Goal: Information Seeking & Learning: Learn about a topic

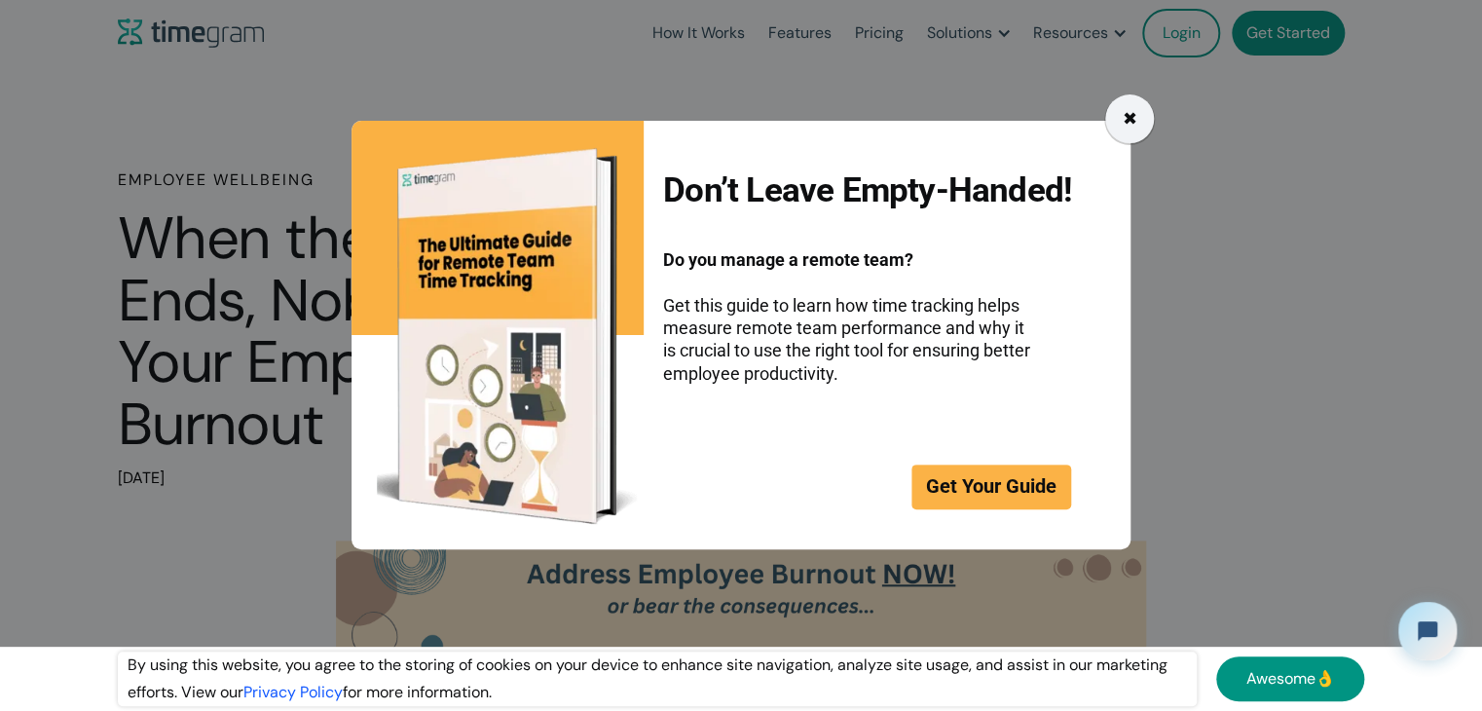
click at [1131, 126] on div "✖" at bounding box center [1130, 118] width 15 height 27
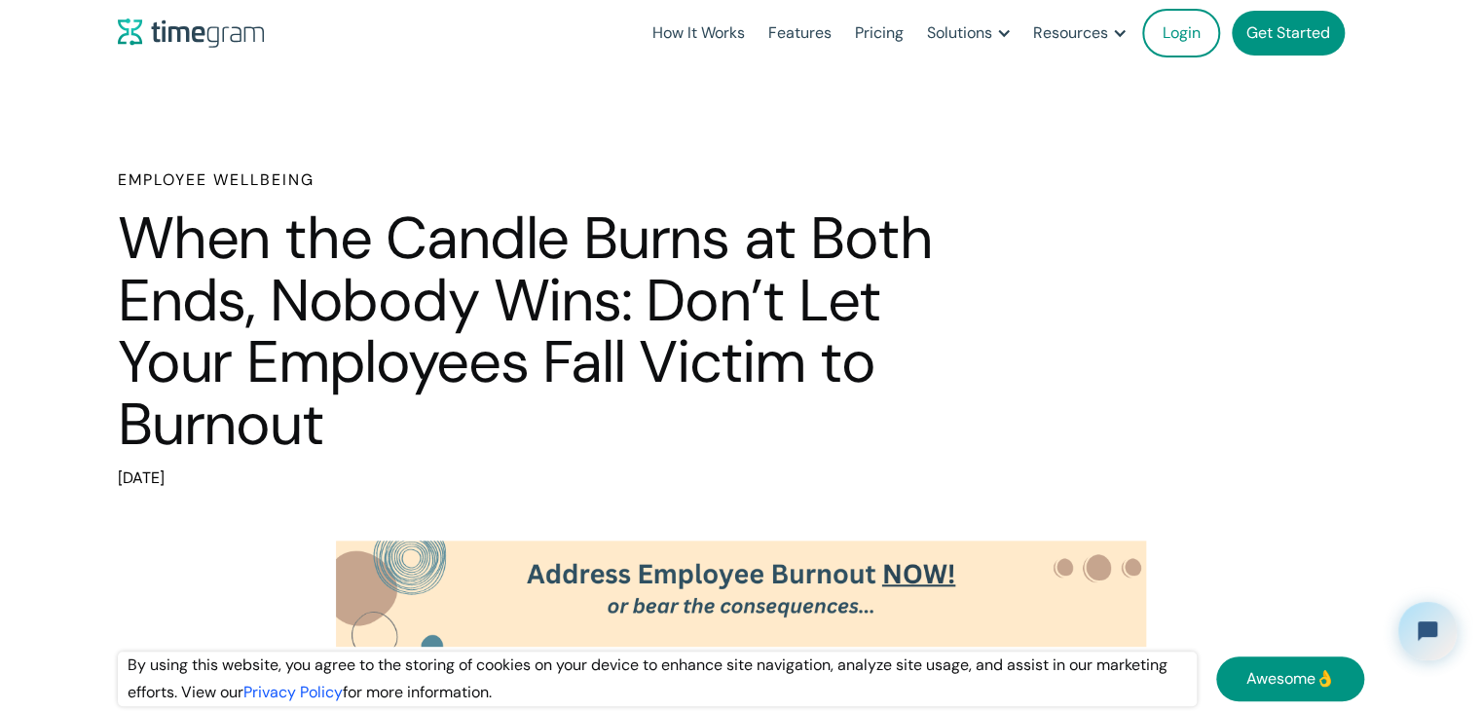
click at [822, 317] on h1 "When the Candle Burns at Both Ends, Nobody Wins: Don’t Let Your Employees Fall …" at bounding box center [527, 330] width 818 height 247
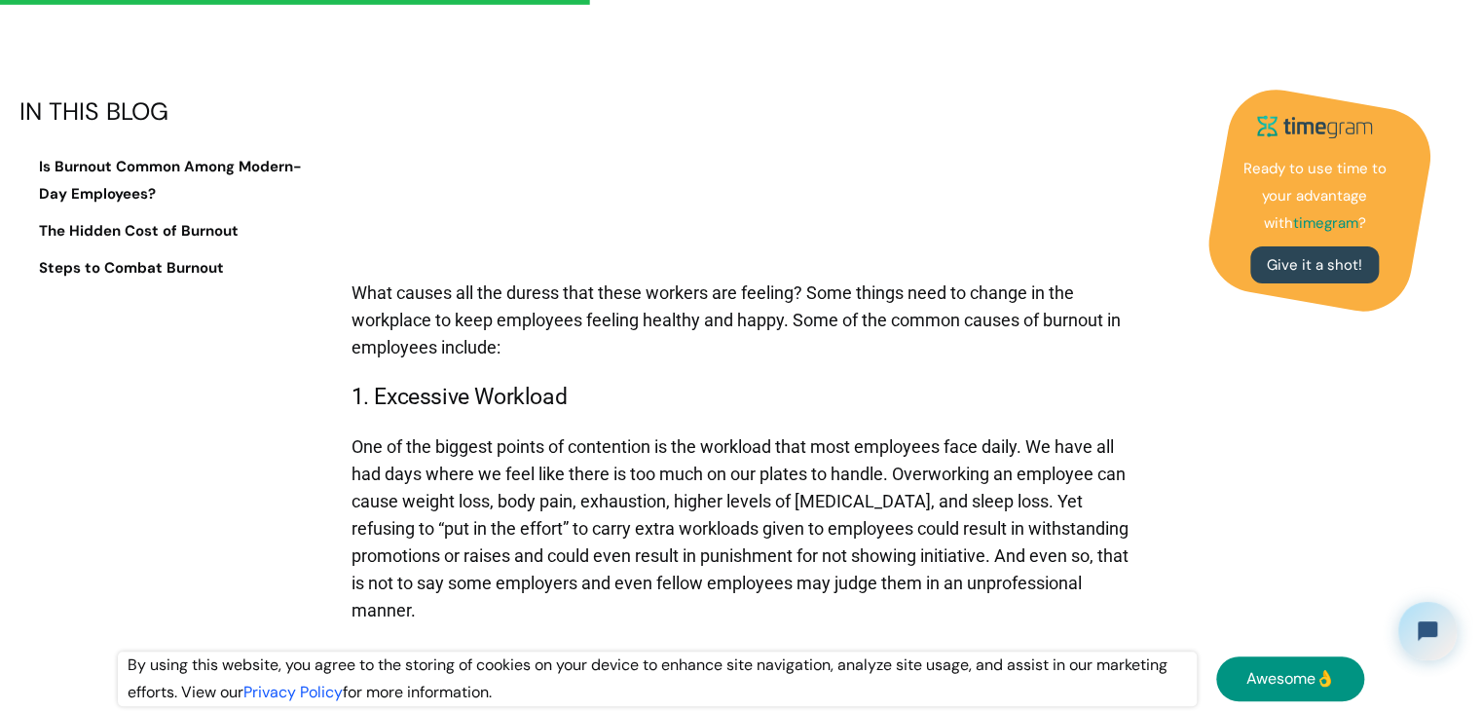
scroll to position [3106, 0]
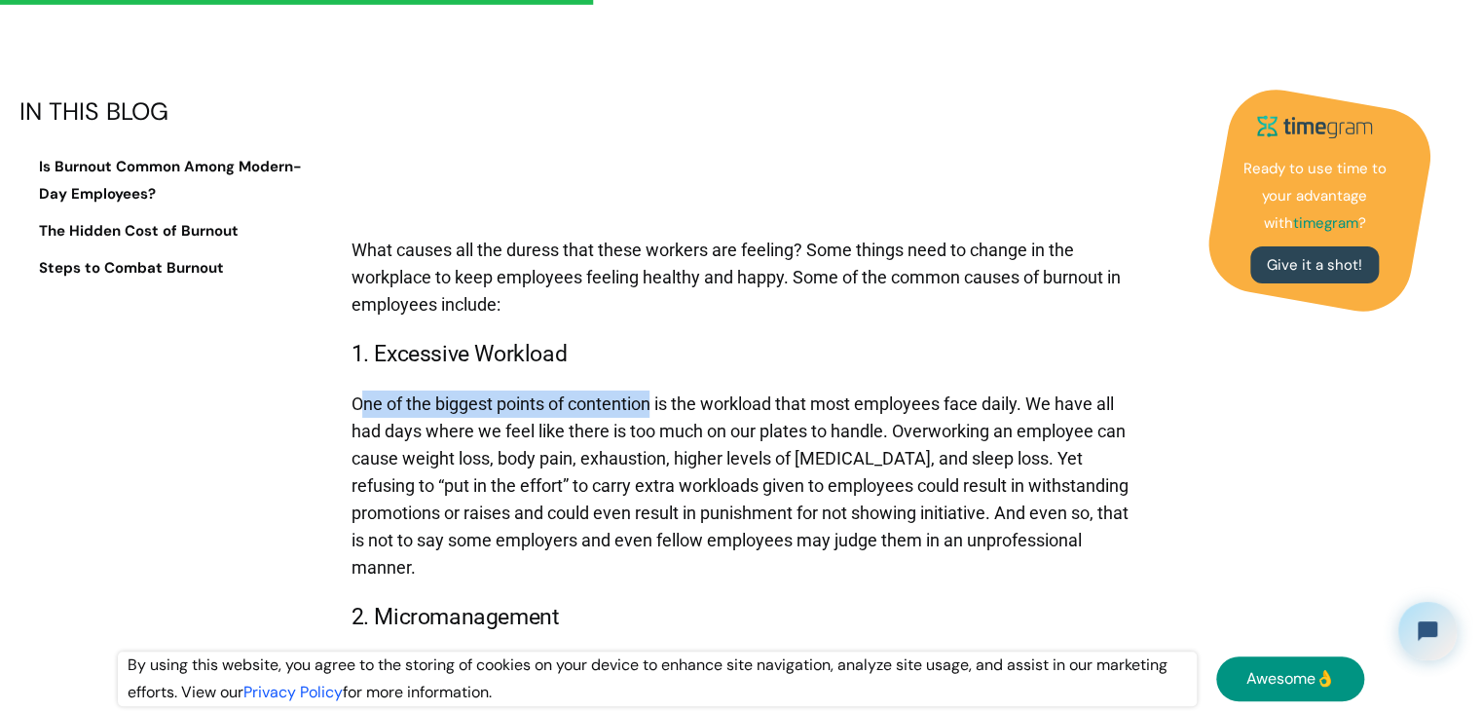
drag, startPoint x: 353, startPoint y: 406, endPoint x: 642, endPoint y: 415, distance: 289.4
click at [642, 415] on p "One of the biggest points of contention is the workload that most employees fac…" at bounding box center [746, 485] width 790 height 209
click at [781, 381] on p "One of the biggest points of contention is the workload that most employees fac…" at bounding box center [746, 485] width 790 height 209
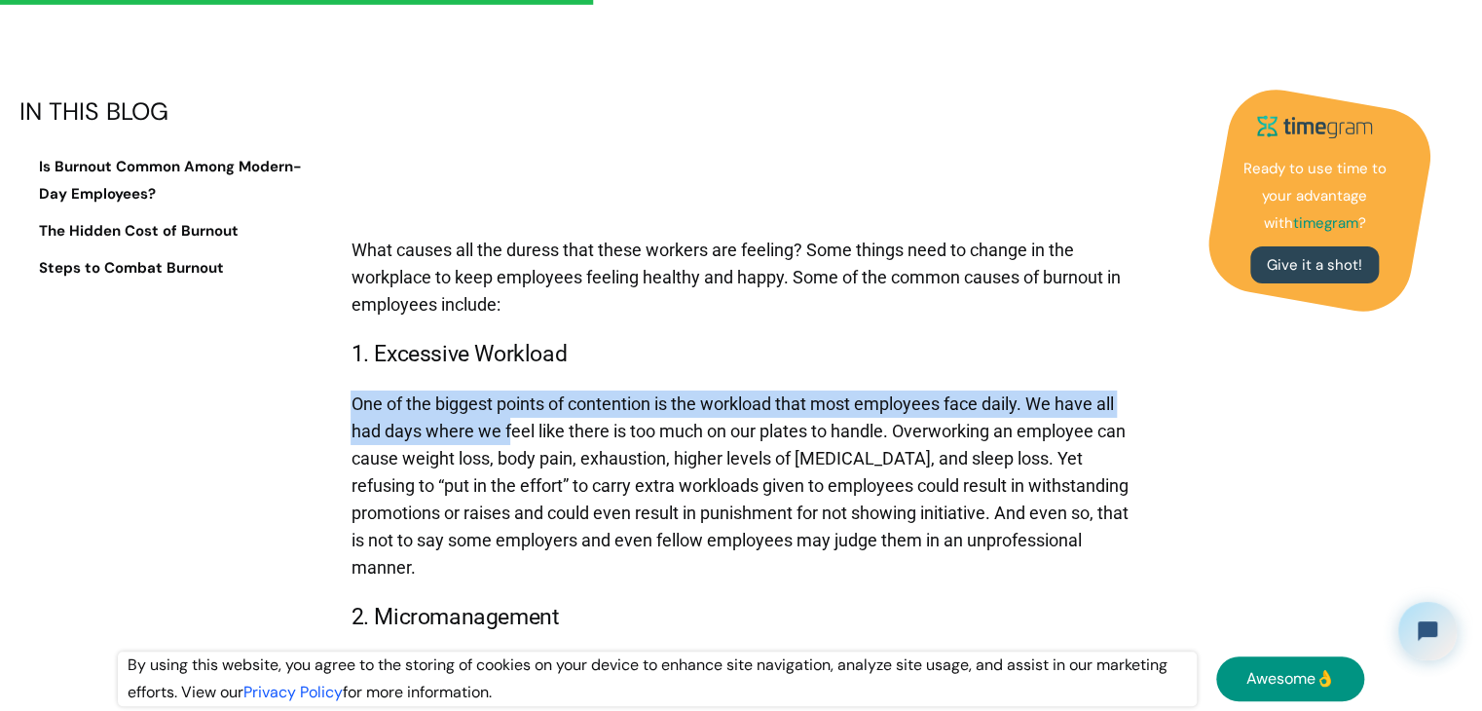
drag, startPoint x: 319, startPoint y: 407, endPoint x: 524, endPoint y: 437, distance: 207.7
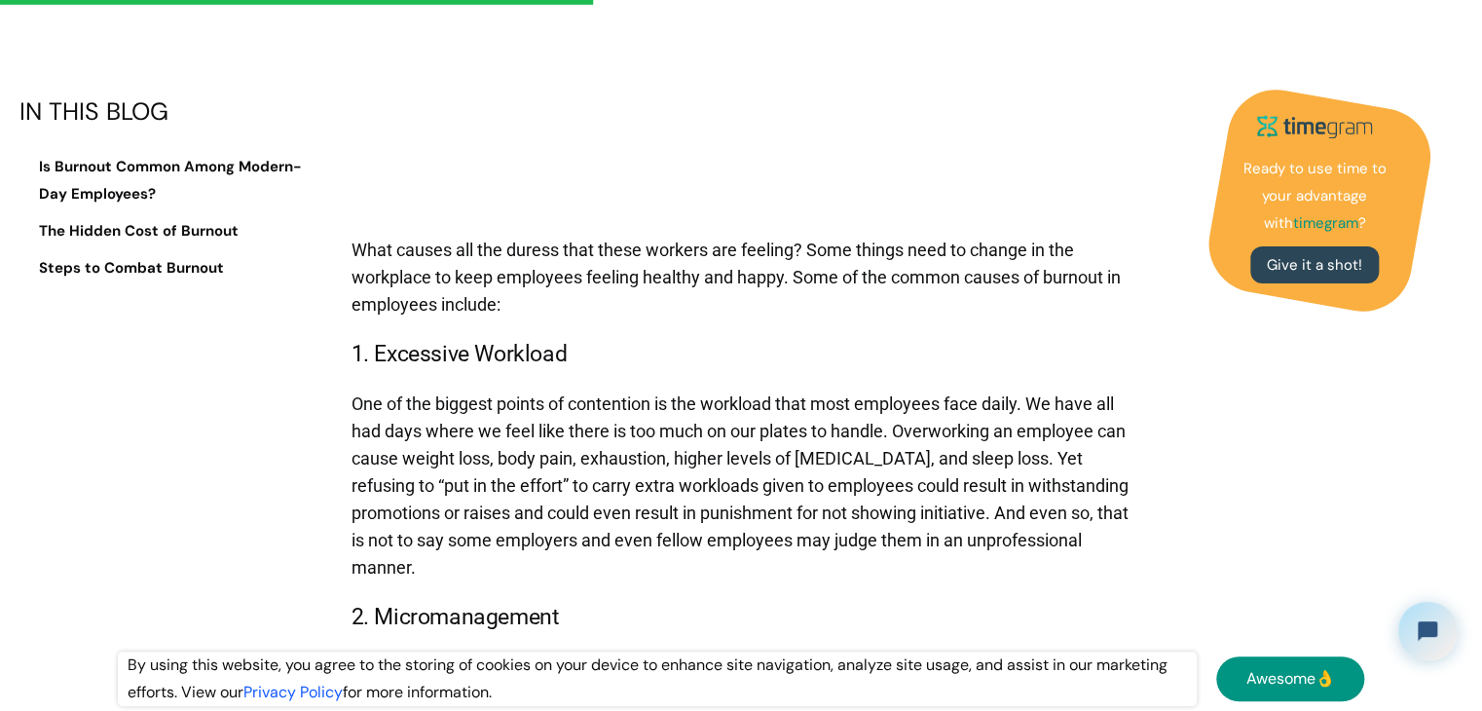
click at [658, 451] on p "One of the biggest points of contention is the workload that most employees fac…" at bounding box center [746, 485] width 790 height 209
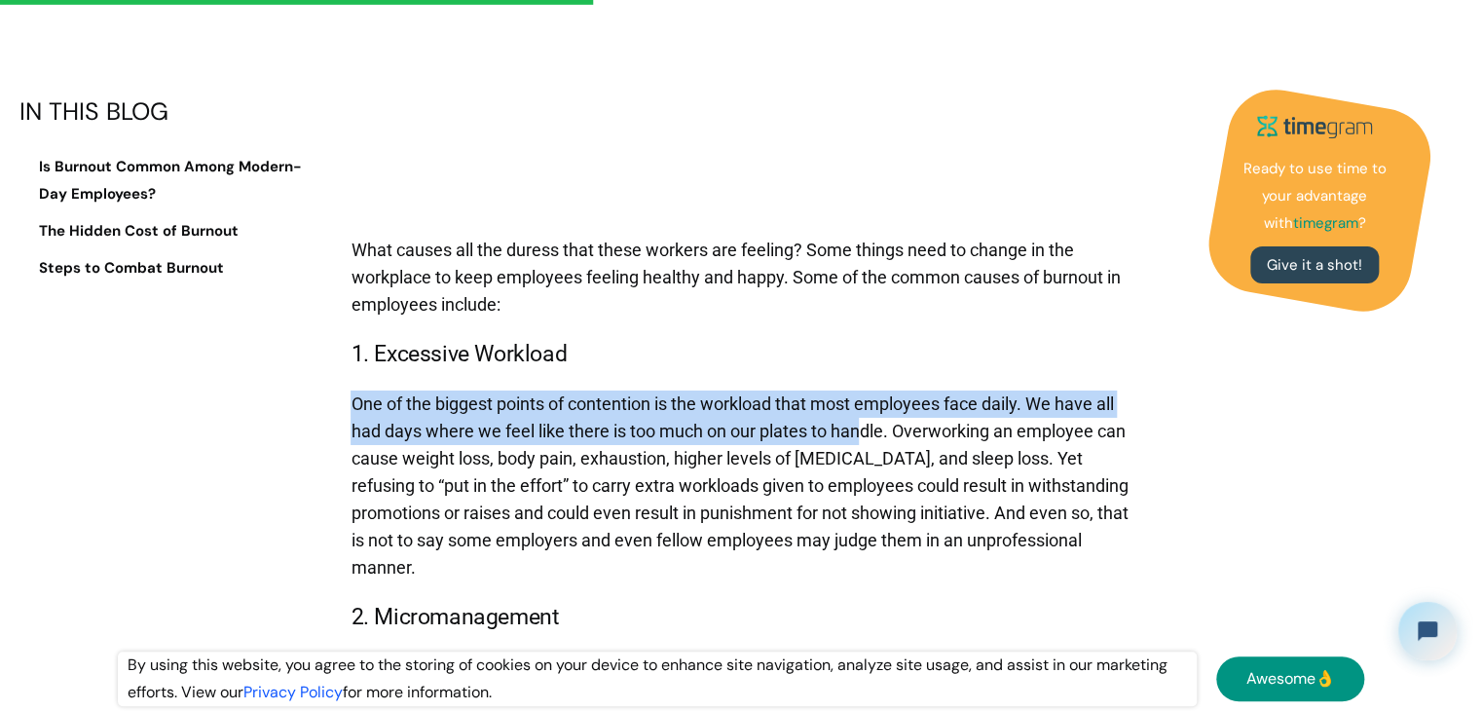
drag, startPoint x: 368, startPoint y: 404, endPoint x: 868, endPoint y: 441, distance: 501.0
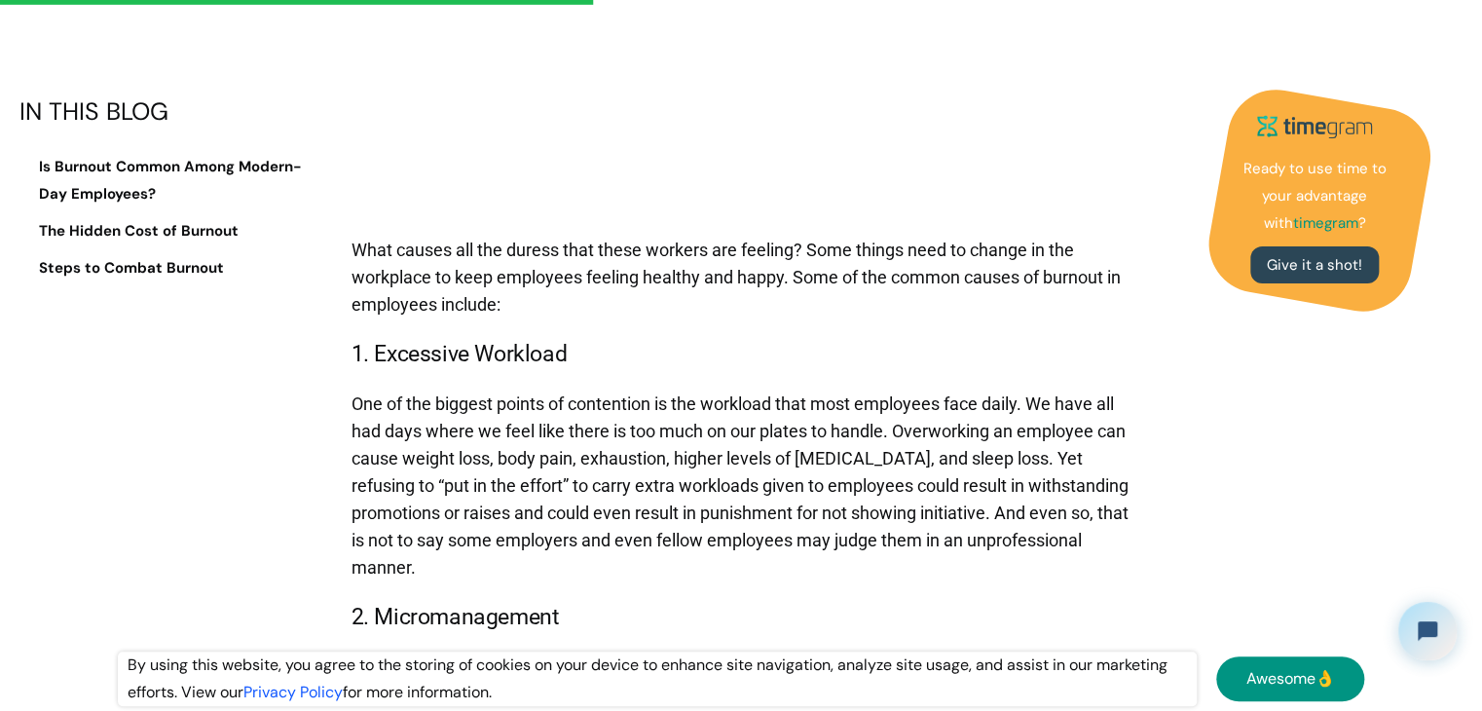
click at [891, 450] on p "One of the biggest points of contention is the workload that most employees fac…" at bounding box center [746, 485] width 790 height 209
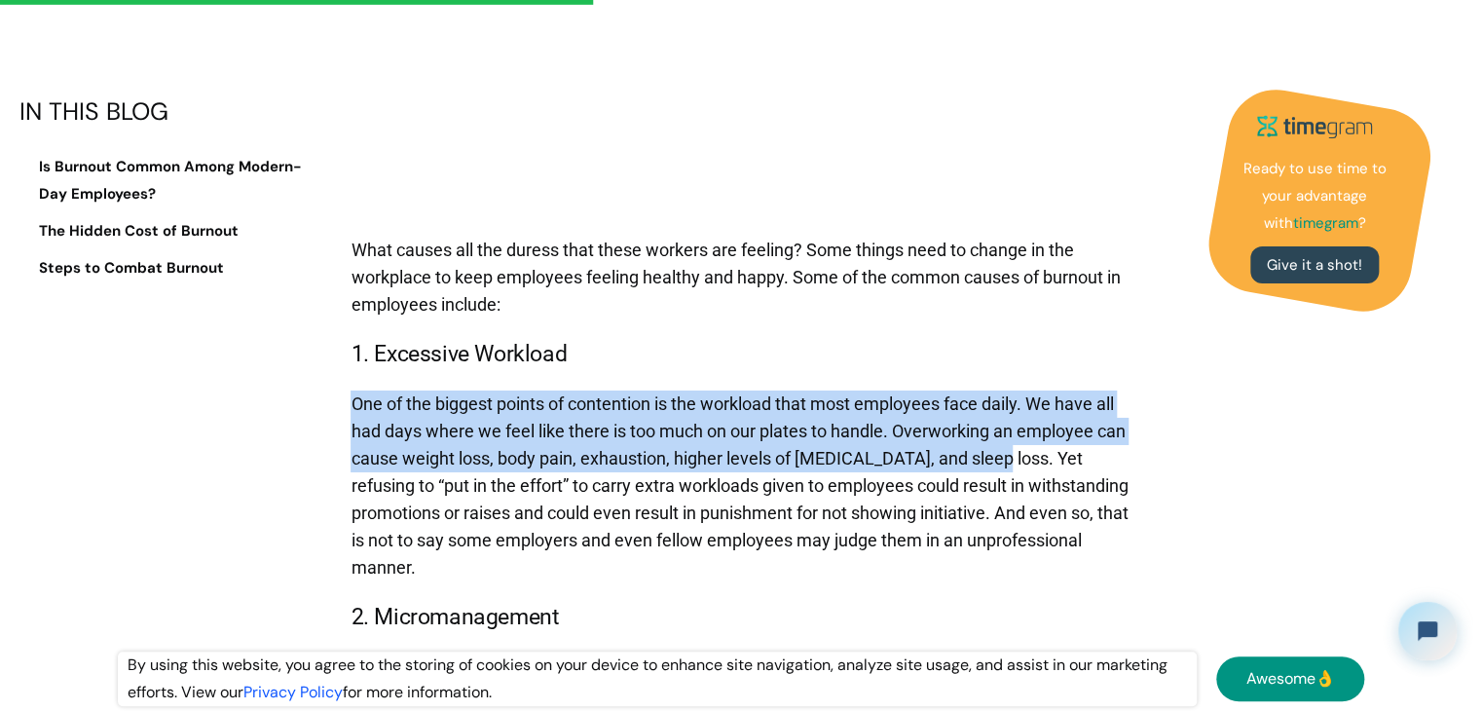
drag, startPoint x: 324, startPoint y: 409, endPoint x: 1114, endPoint y: 446, distance: 790.8
copy p "One of the biggest points of contention is the workload that most employees fac…"
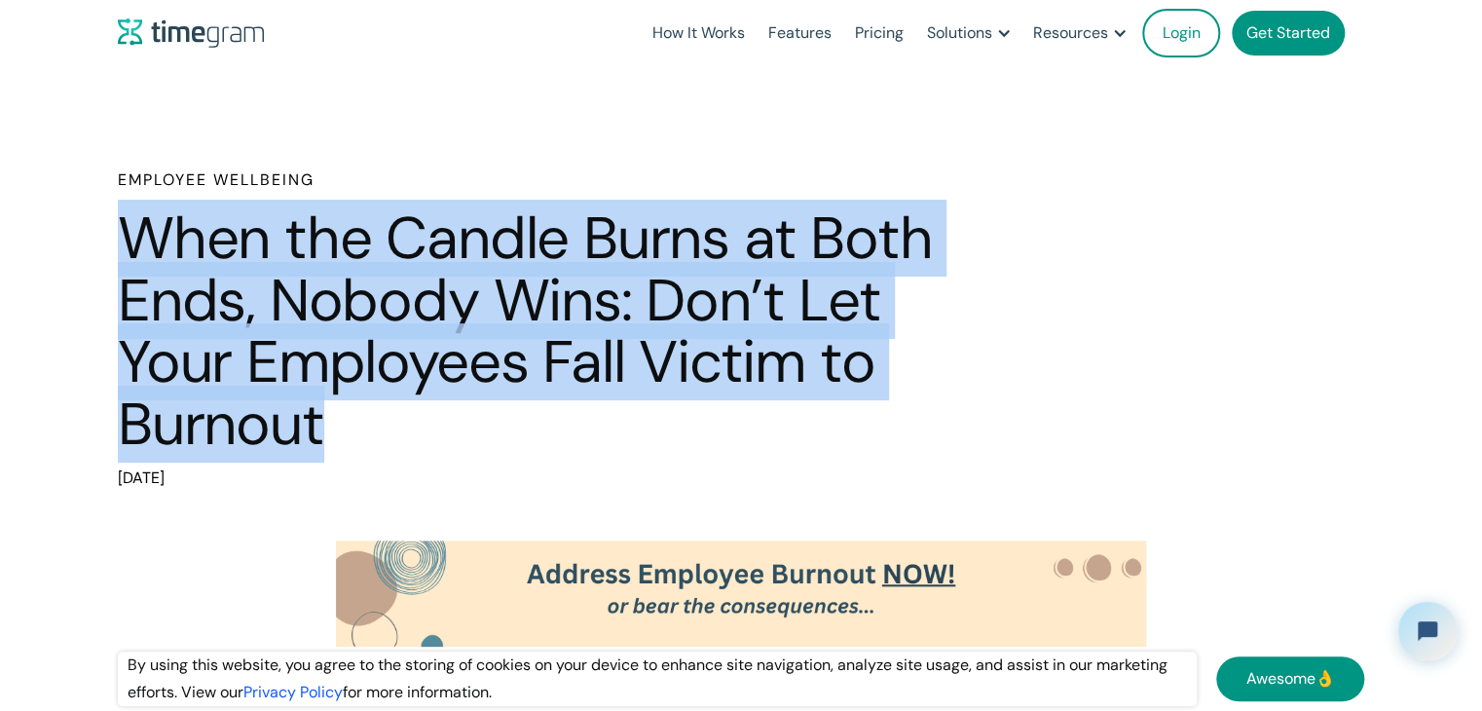
drag, startPoint x: 323, startPoint y: 422, endPoint x: 0, endPoint y: 252, distance: 365.1
click at [0, 252] on div "Employee Wellbeing When the Candle Burns at Both Ends, Nobody Wins: Don’t Let Y…" at bounding box center [741, 330] width 1482 height 323
copy h1 "When the Candle Burns at Both Ends, Nobody Wins: Don’t Let Your Employees Fall …"
click at [1256, 284] on div "Employee Wellbeing When the Candle Burns at Both Ends, Nobody Wins: Don’t Let Y…" at bounding box center [741, 330] width 1247 height 323
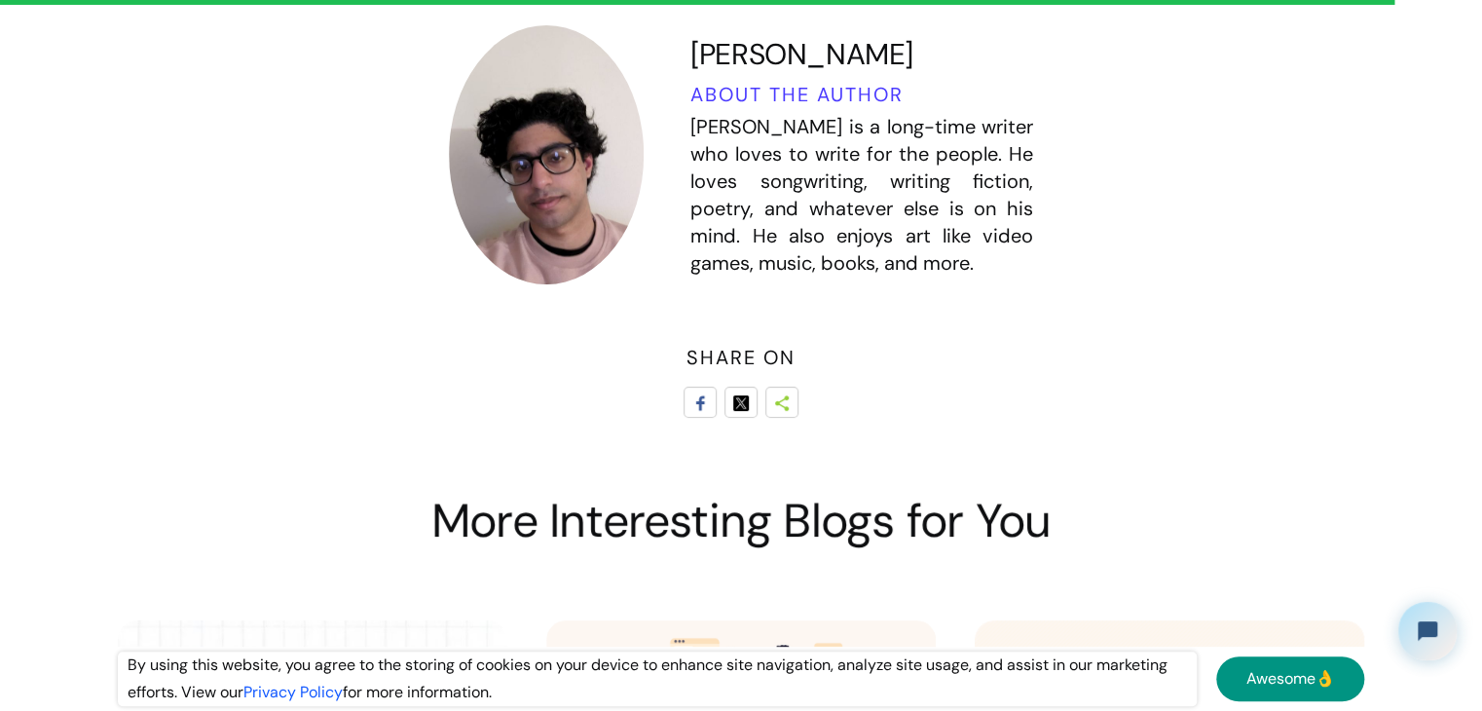
scroll to position [7231, 0]
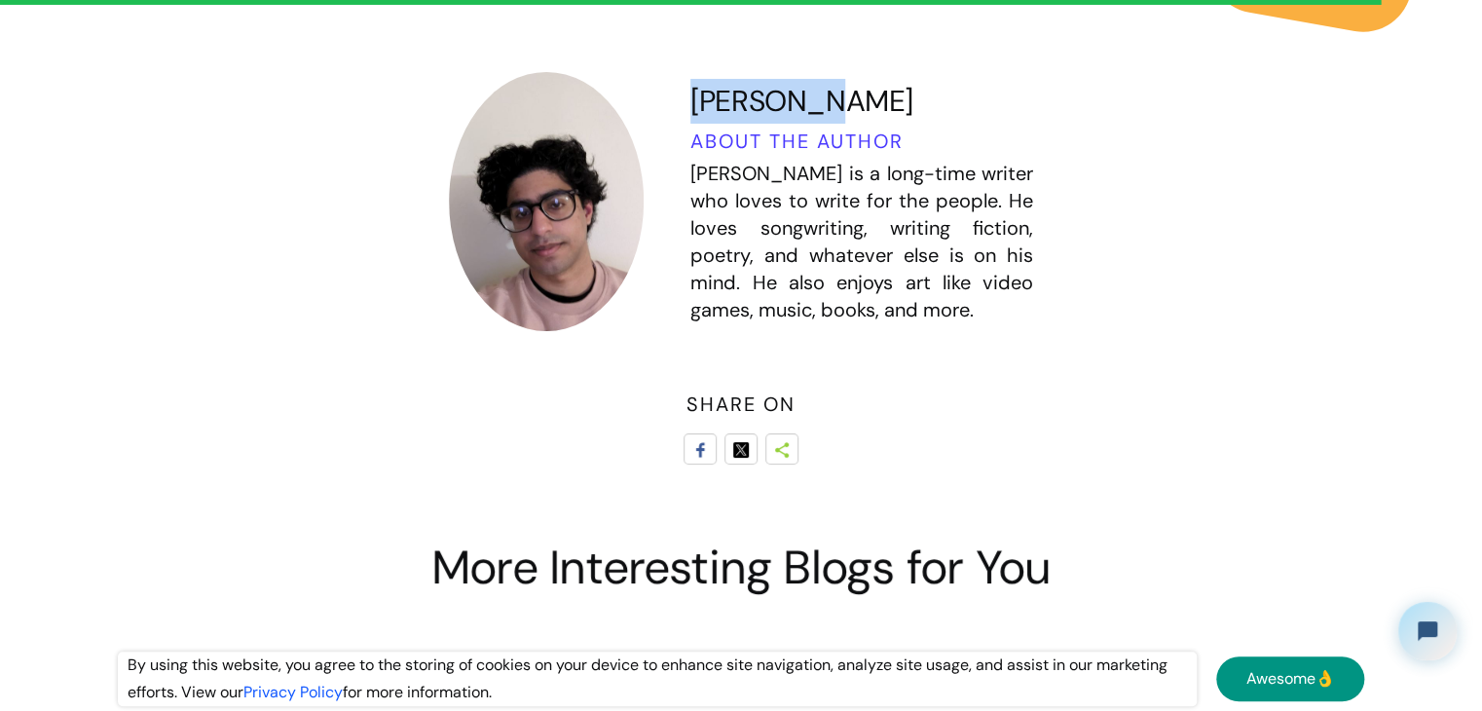
drag, startPoint x: 783, startPoint y: 185, endPoint x: 668, endPoint y: 184, distance: 114.9
click at [691, 124] on h3 "[PERSON_NAME]" at bounding box center [802, 101] width 223 height 45
copy h3 "[PERSON_NAME]"
